Goal: Information Seeking & Learning: Learn about a topic

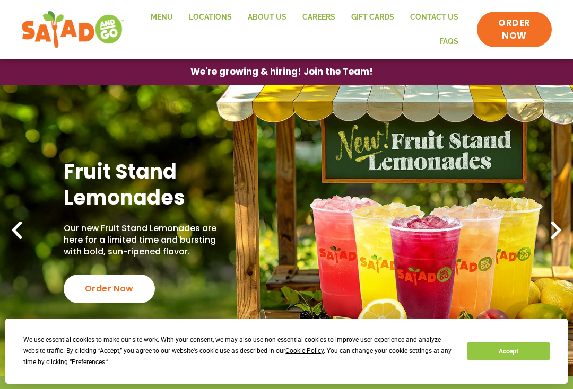
click at [507, 358] on button "Accept" at bounding box center [508, 351] width 82 height 19
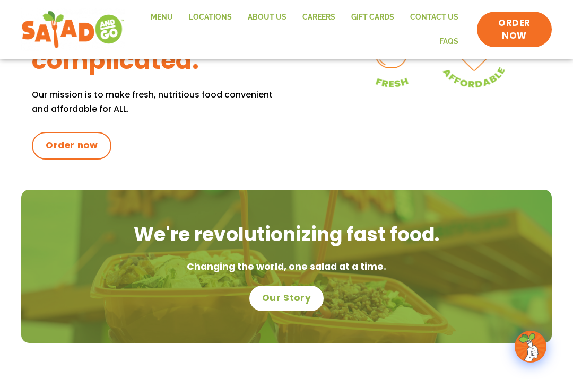
scroll to position [521, 0]
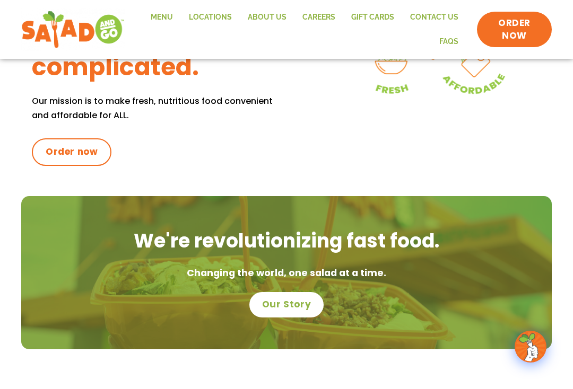
click at [164, 21] on link "Menu" at bounding box center [162, 17] width 38 height 24
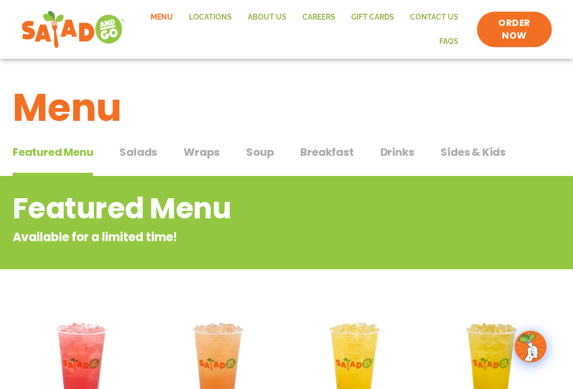
click at [259, 153] on span "Soup" at bounding box center [260, 152] width 28 height 16
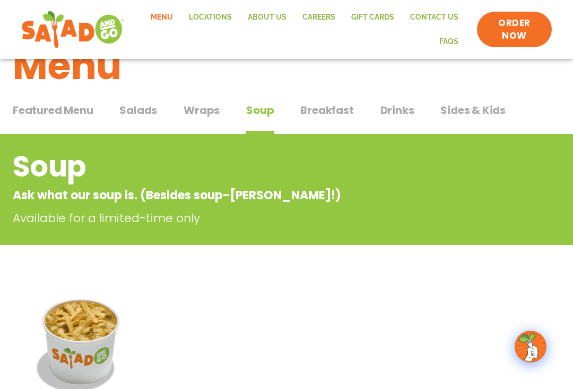
scroll to position [40, 0]
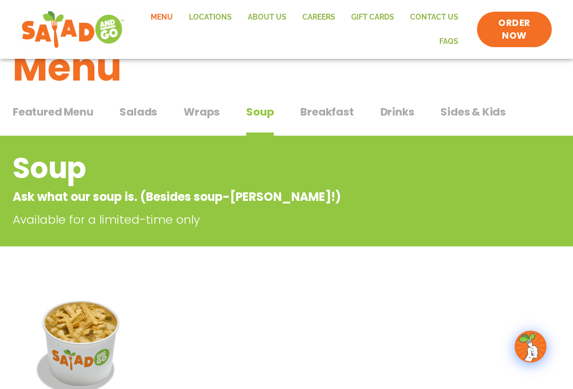
click at [325, 111] on span "Breakfast" at bounding box center [326, 112] width 53 height 16
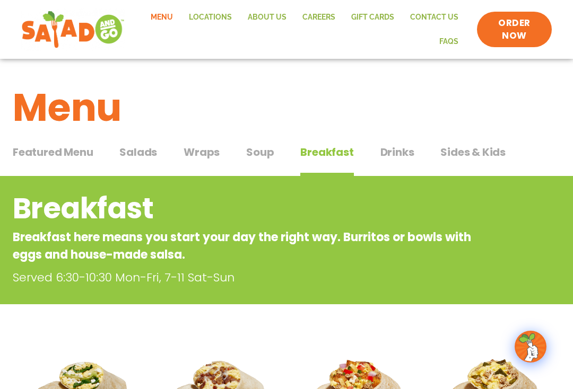
scroll to position [40, 0]
click at [67, 151] on span "Featured Menu" at bounding box center [53, 152] width 80 height 16
